Goal: Find specific page/section: Find specific page/section

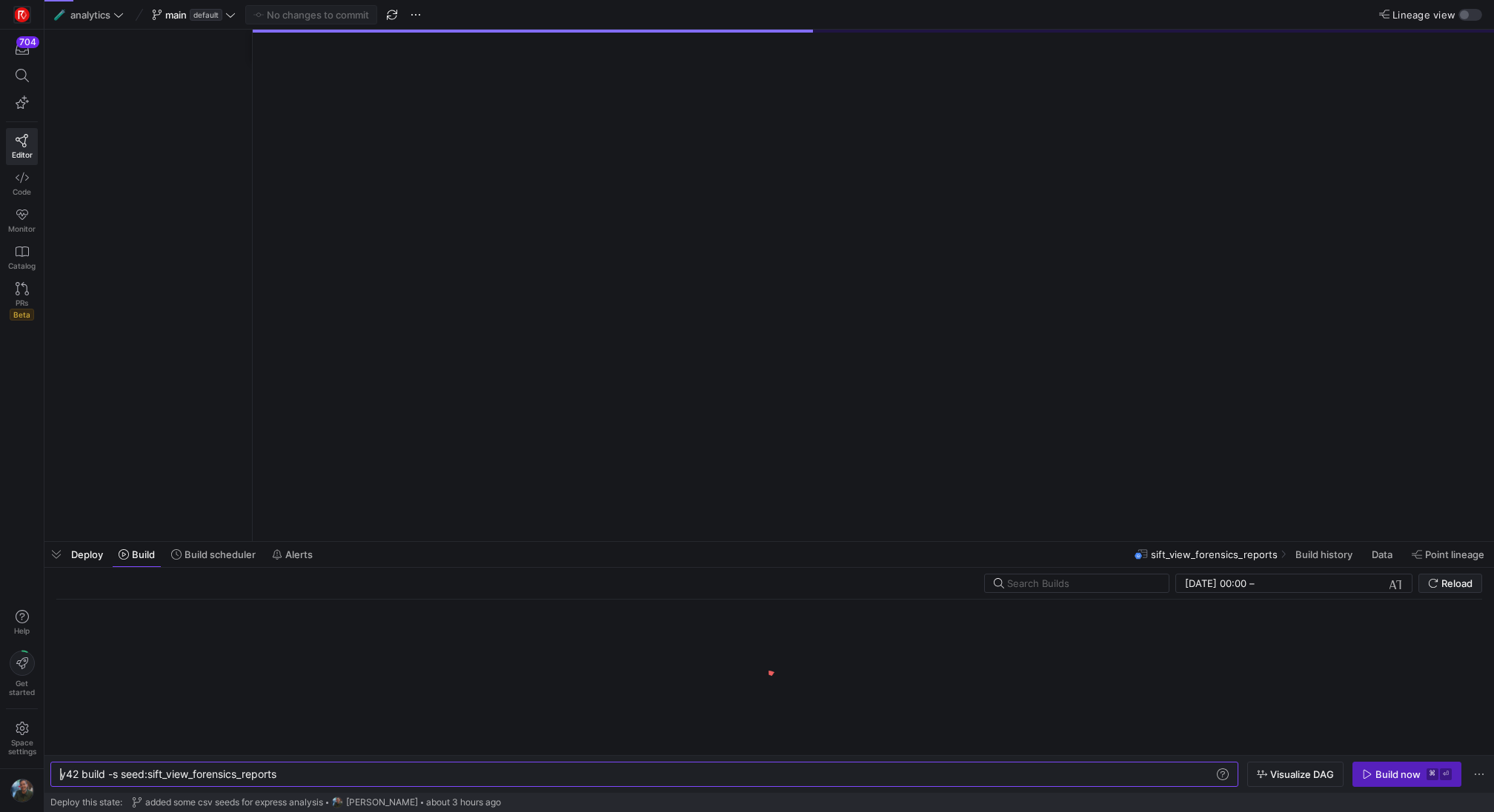
scroll to position [0, 219]
